Goal: Transaction & Acquisition: Purchase product/service

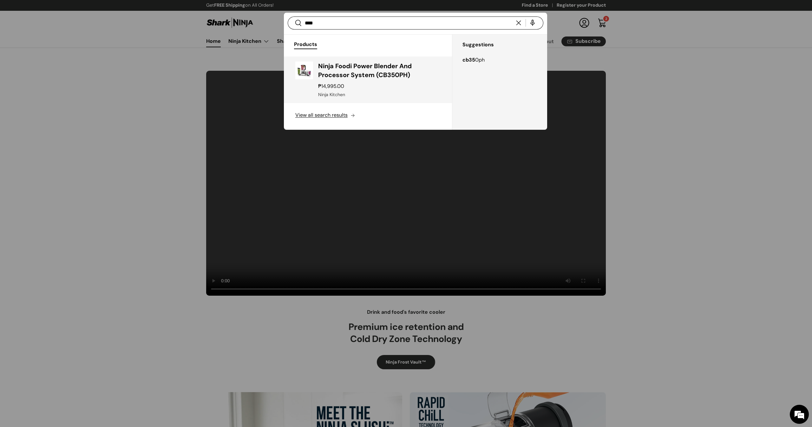
type input "****"
click at [408, 74] on h3 "Ninja Foodi Power Blender And Processor System (CB350PH)" at bounding box center [379, 71] width 122 height 18
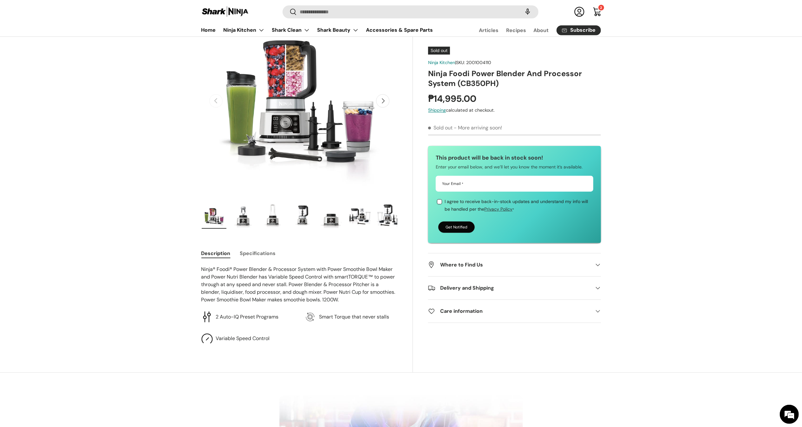
click at [251, 256] on button "Specifications" at bounding box center [258, 253] width 36 height 14
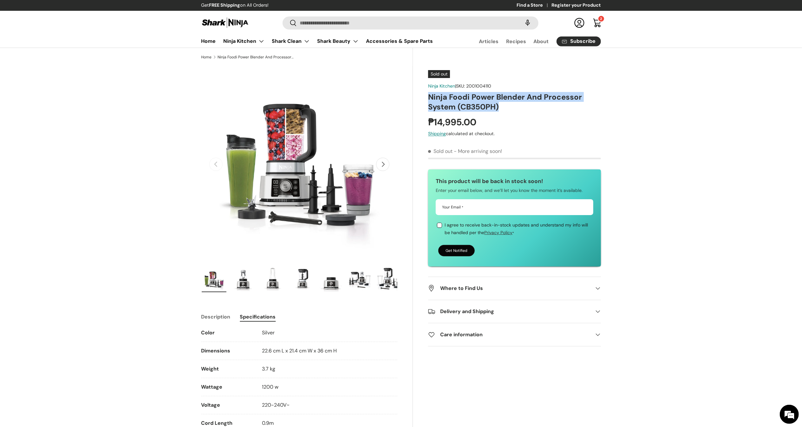
drag, startPoint x: 426, startPoint y: 93, endPoint x: 510, endPoint y: 104, distance: 85.3
click at [510, 104] on div "Sold out Ninja Kitchen | SKU: 2001004110 Ninja Foodi Power Blender And Processo…" at bounding box center [507, 385] width 188 height 638
copy h1 "Ninja Foodi Power Blender And Processor System (CB350PH)"
